Goal: Transaction & Acquisition: Purchase product/service

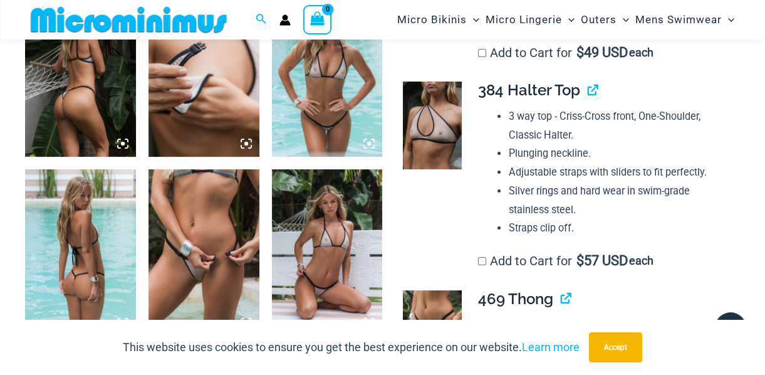
scroll to position [705, 0]
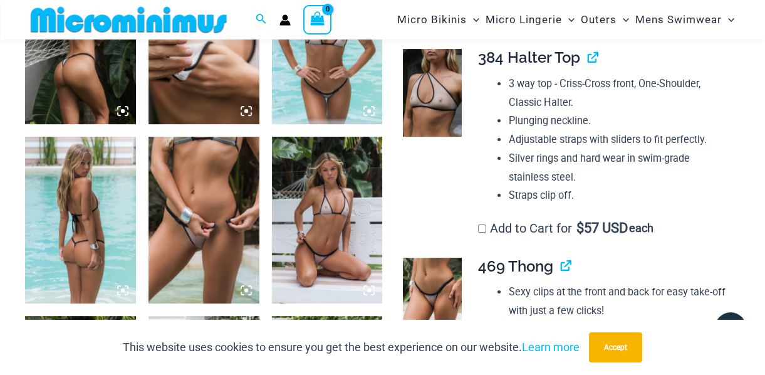
click at [210, 227] on img at bounding box center [204, 220] width 111 height 166
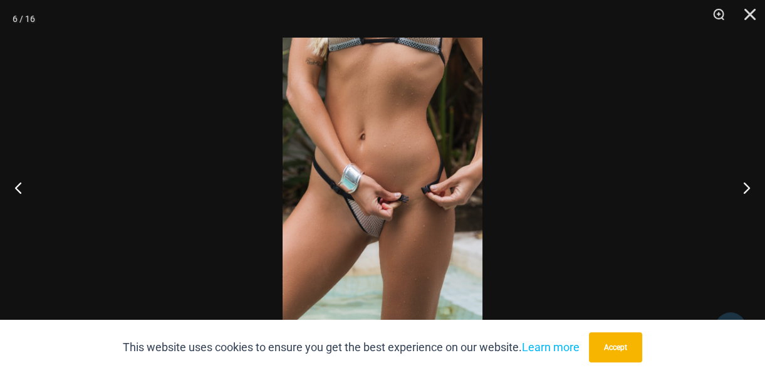
click at [370, 212] on img at bounding box center [383, 188] width 200 height 300
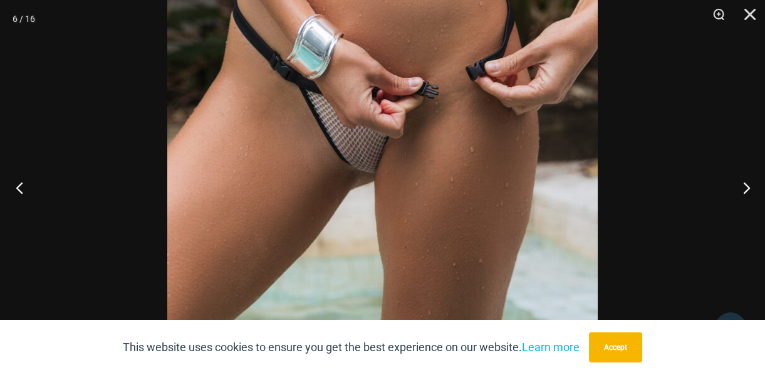
click at [22, 187] on button "Previous" at bounding box center [23, 187] width 47 height 63
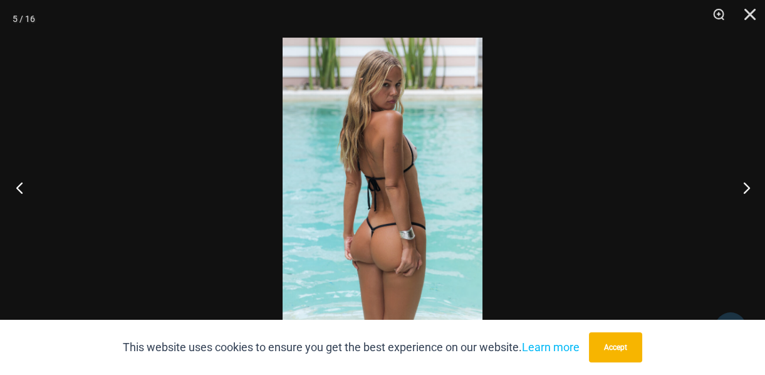
click at [22, 187] on button "Previous" at bounding box center [23, 187] width 47 height 63
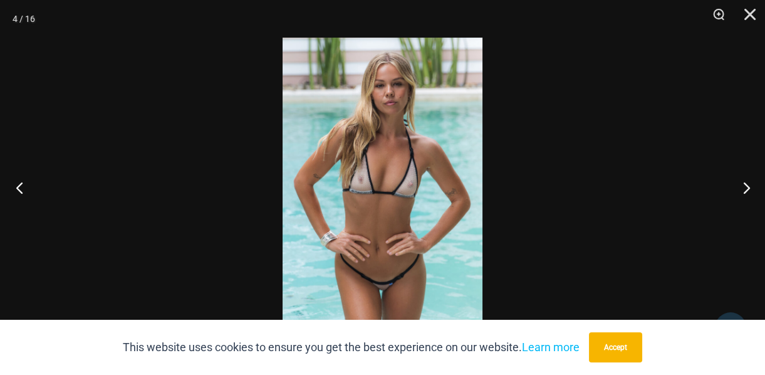
click at [22, 187] on button "Previous" at bounding box center [23, 187] width 47 height 63
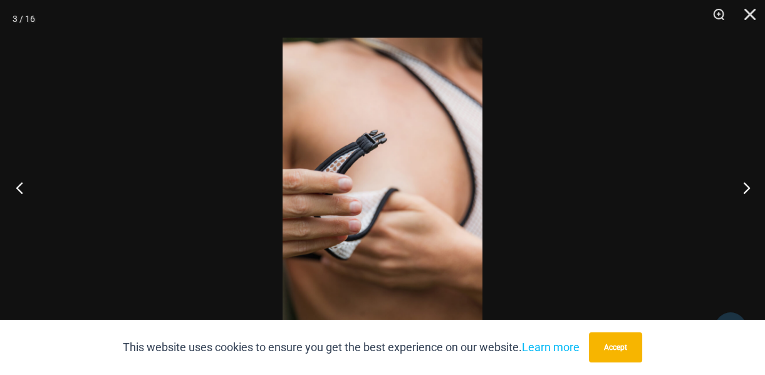
click at [22, 187] on button "Previous" at bounding box center [23, 187] width 47 height 63
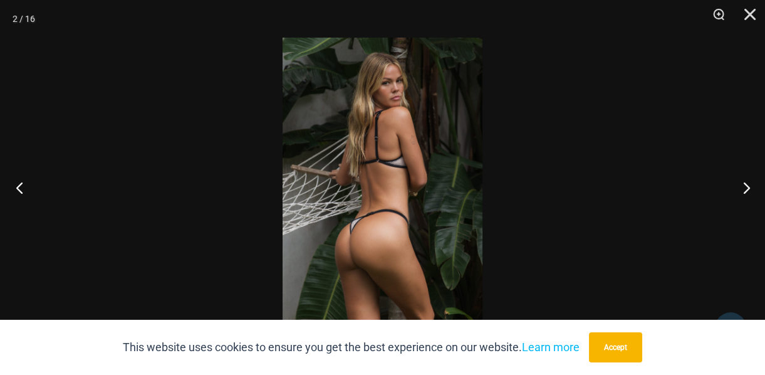
click at [22, 187] on button "Previous" at bounding box center [23, 187] width 47 height 63
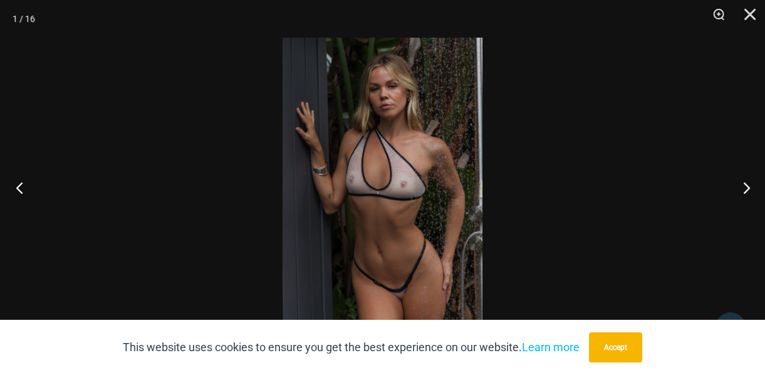
click at [22, 187] on button "Previous" at bounding box center [23, 187] width 47 height 63
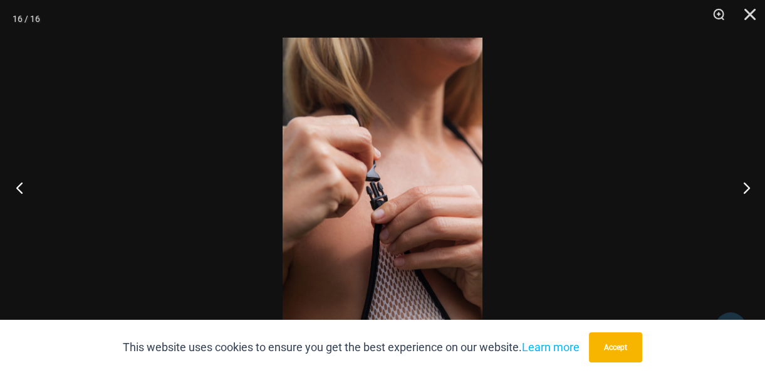
click at [22, 187] on button "Previous" at bounding box center [23, 187] width 47 height 63
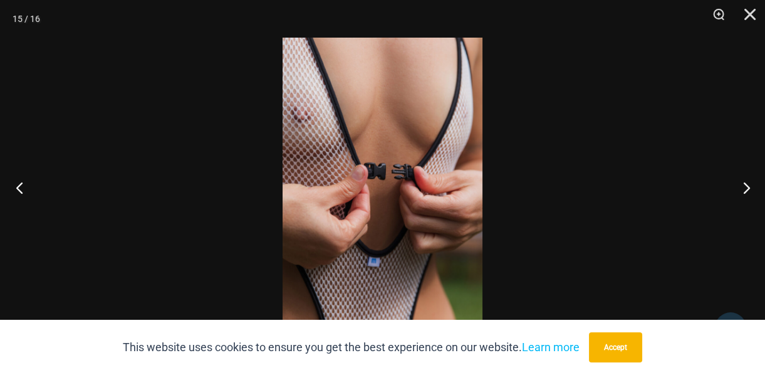
click at [22, 187] on button "Previous" at bounding box center [23, 187] width 47 height 63
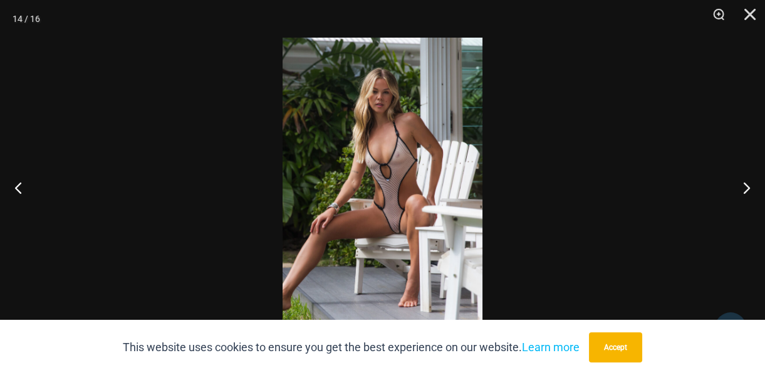
click at [405, 232] on img at bounding box center [383, 188] width 200 height 300
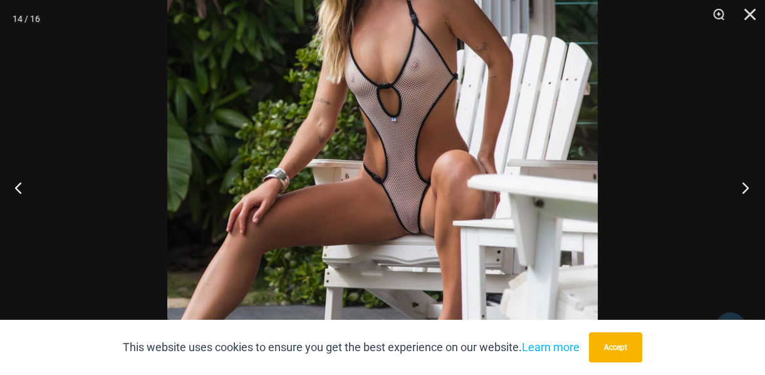
click at [746, 186] on button "Next" at bounding box center [741, 187] width 47 height 63
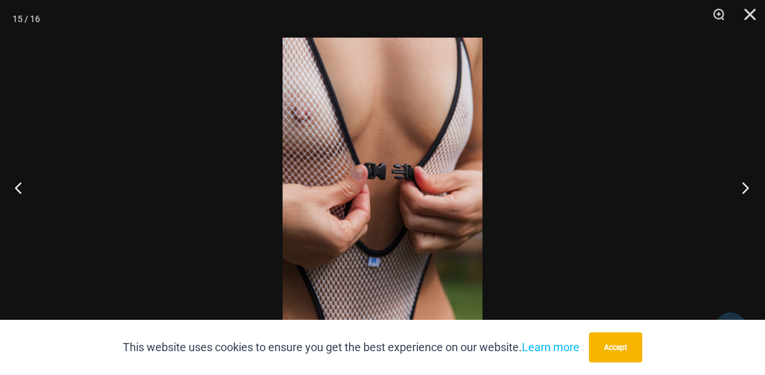
click at [746, 186] on button "Next" at bounding box center [741, 187] width 47 height 63
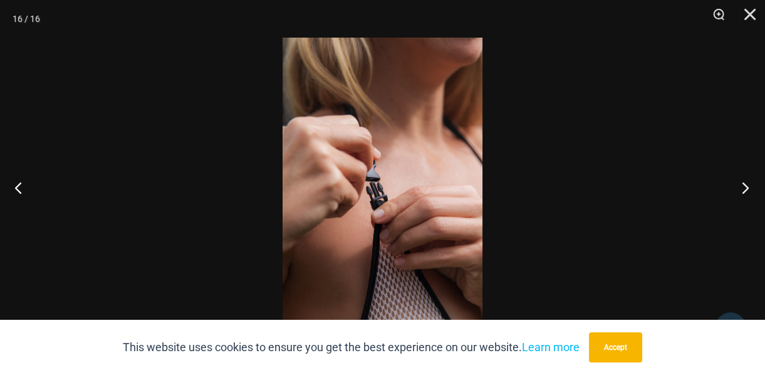
click at [746, 186] on button "Next" at bounding box center [741, 187] width 47 height 63
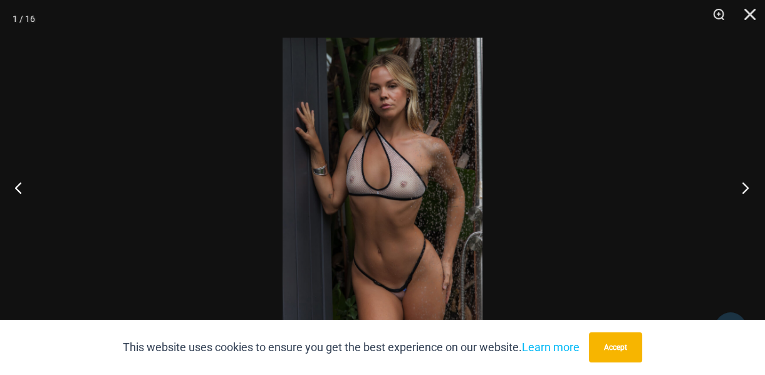
click at [746, 186] on button "Next" at bounding box center [741, 187] width 47 height 63
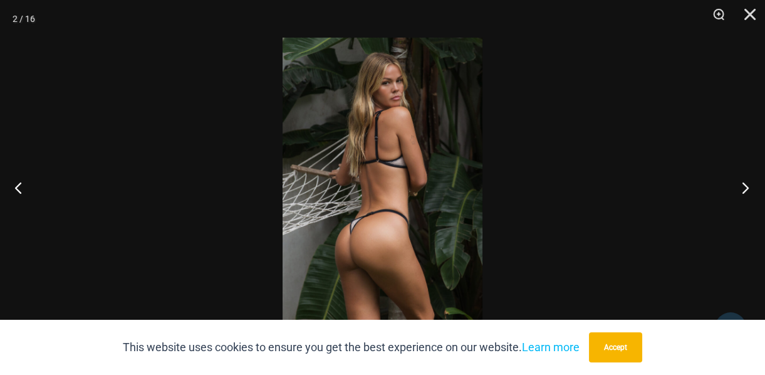
click at [746, 186] on button "Next" at bounding box center [741, 187] width 47 height 63
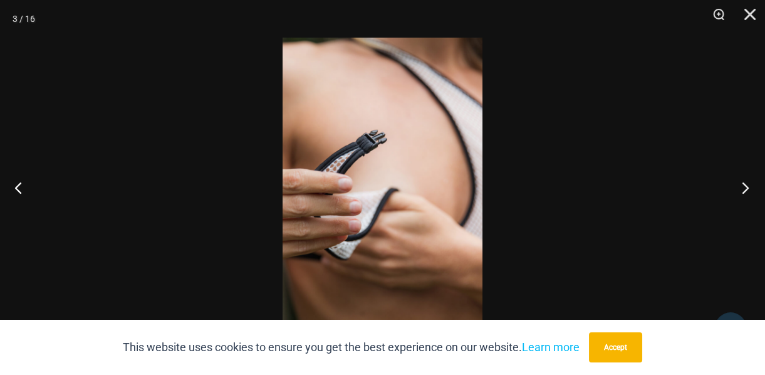
click at [746, 186] on button "Next" at bounding box center [741, 187] width 47 height 63
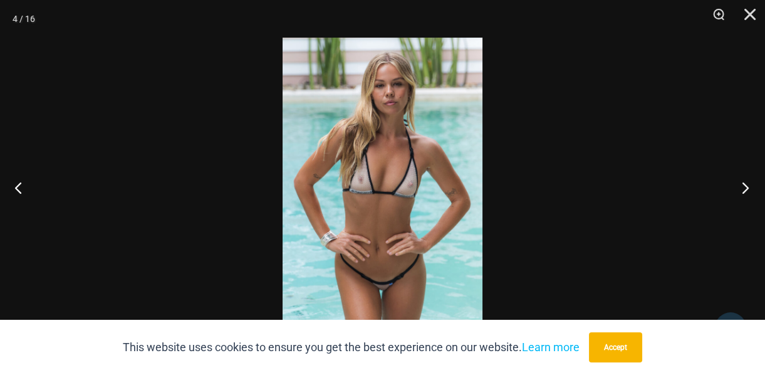
click at [746, 186] on button "Next" at bounding box center [741, 187] width 47 height 63
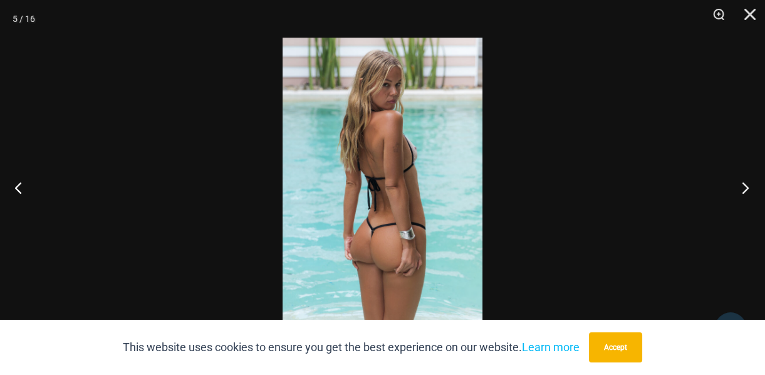
click at [746, 186] on button "Next" at bounding box center [741, 187] width 47 height 63
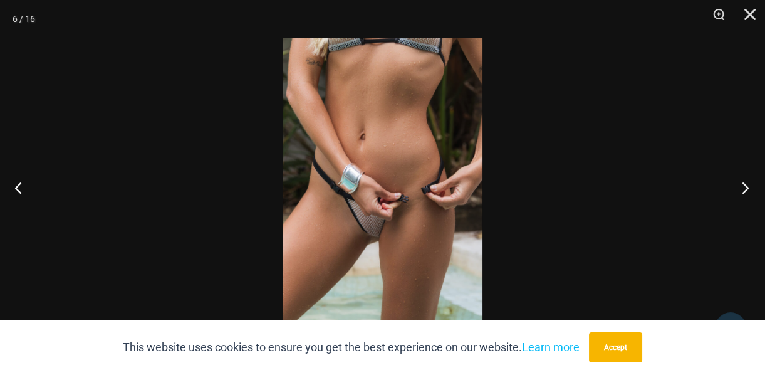
click at [746, 186] on button "Next" at bounding box center [741, 187] width 47 height 63
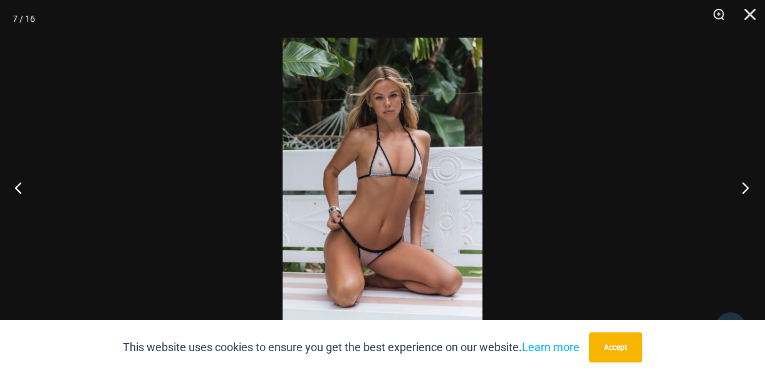
click at [746, 186] on button "Next" at bounding box center [741, 187] width 47 height 63
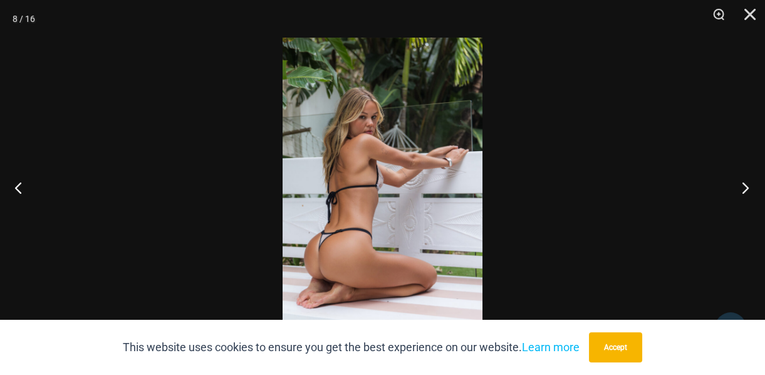
click at [746, 186] on button "Next" at bounding box center [741, 187] width 47 height 63
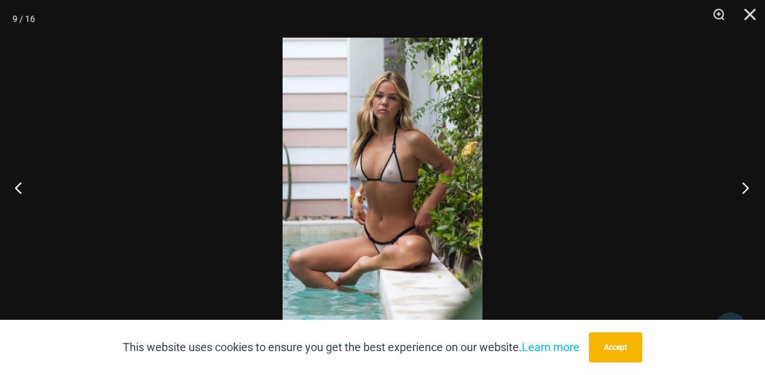
click at [746, 186] on button "Next" at bounding box center [741, 187] width 47 height 63
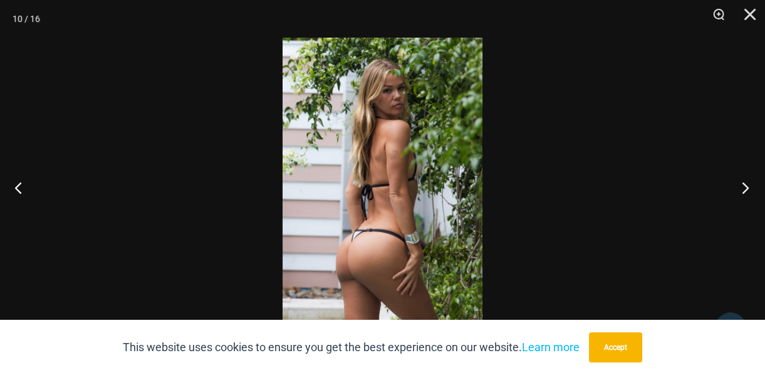
click at [746, 186] on button "Next" at bounding box center [741, 187] width 47 height 63
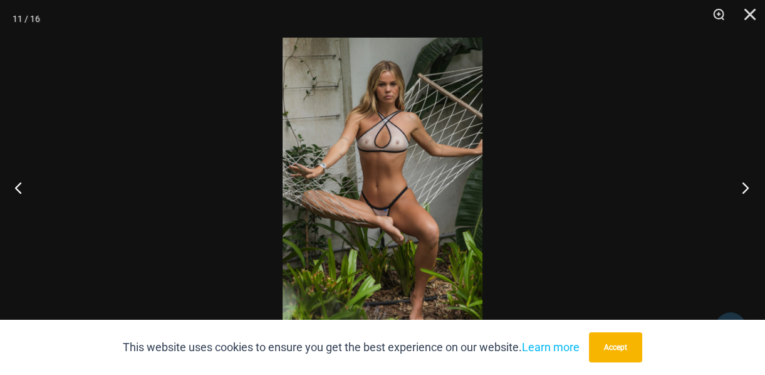
click at [743, 187] on button "Next" at bounding box center [741, 187] width 47 height 63
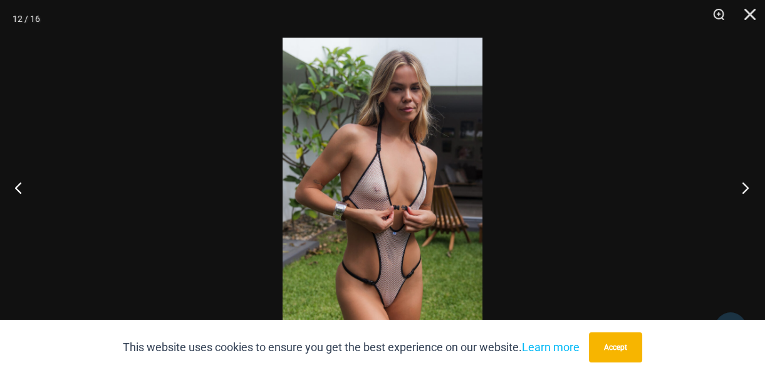
click at [743, 187] on button "Next" at bounding box center [741, 187] width 47 height 63
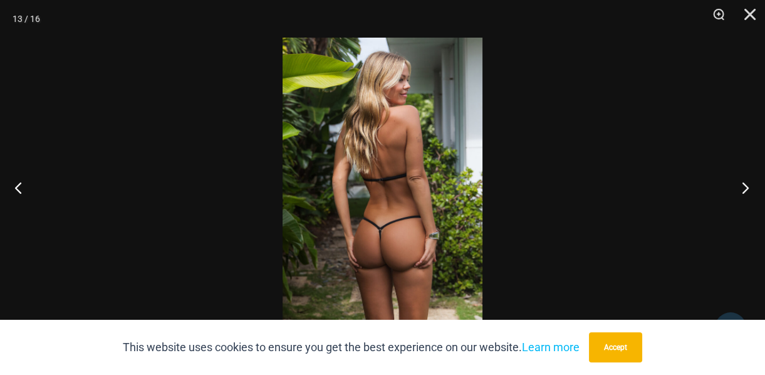
click at [743, 187] on button "Next" at bounding box center [741, 187] width 47 height 63
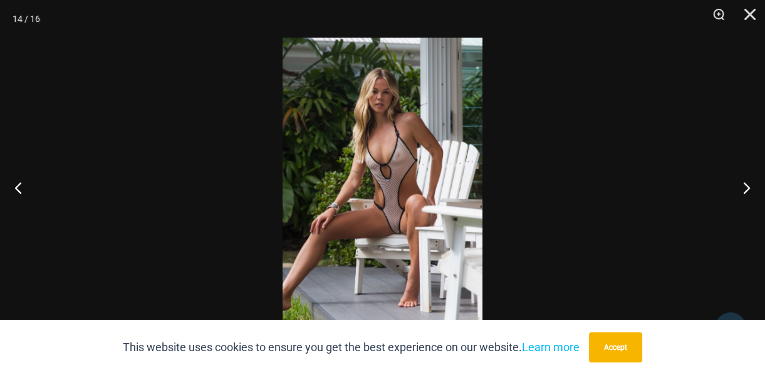
click at [406, 221] on img at bounding box center [383, 188] width 200 height 300
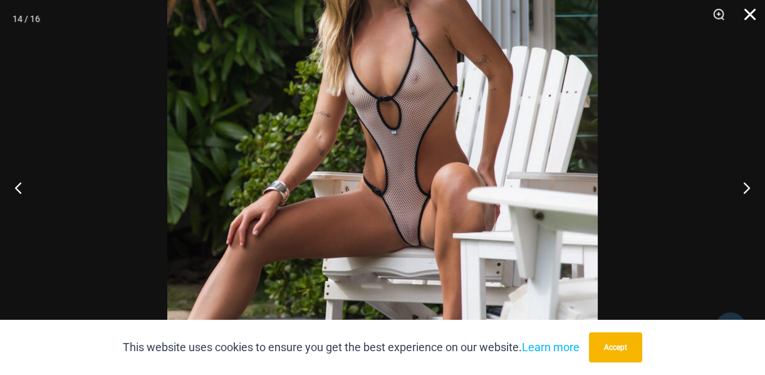
click at [749, 16] on button "Close" at bounding box center [745, 19] width 31 height 38
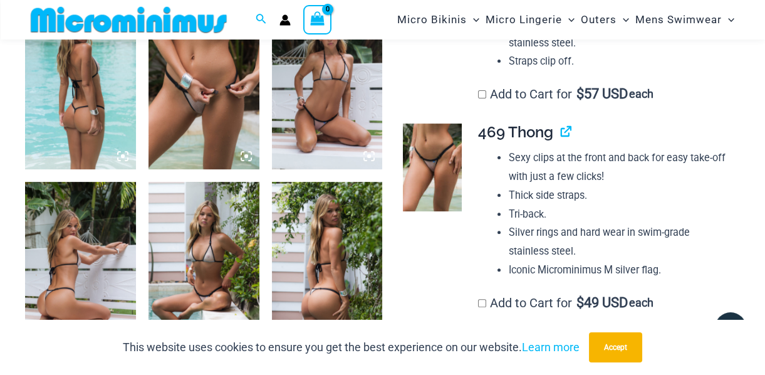
scroll to position [837, 0]
